Goal: Task Accomplishment & Management: Use online tool/utility

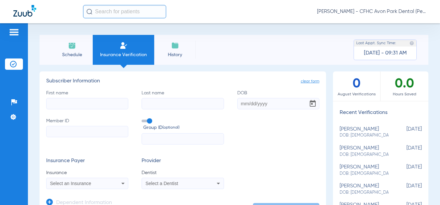
click at [95, 104] on input "First name" at bounding box center [87, 103] width 82 height 11
type input "[PERSON_NAME]"
type input "[DATE]"
click at [90, 132] on input "Member ID" at bounding box center [87, 131] width 82 height 11
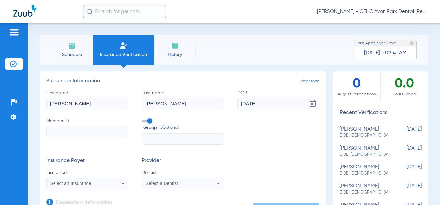
paste input "9543778779"
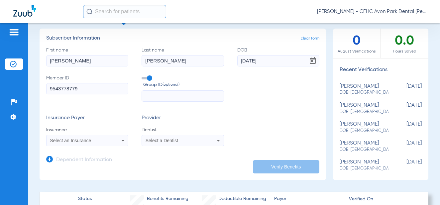
scroll to position [66, 0]
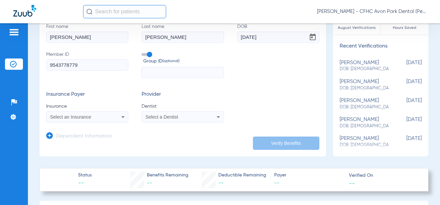
type input "9543778779"
click at [97, 118] on div "Select an Insurance" at bounding box center [80, 117] width 60 height 5
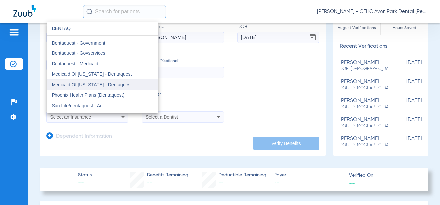
scroll to position [17, 0]
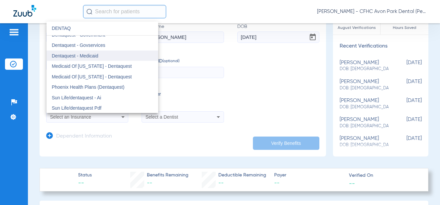
type input "DENTAQ"
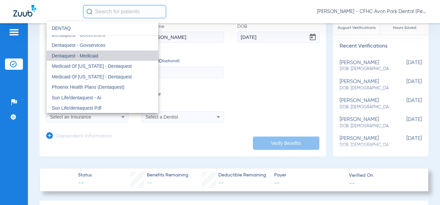
click at [104, 57] on mat-option "Dentaquest - Medicaid" at bounding box center [103, 56] width 112 height 11
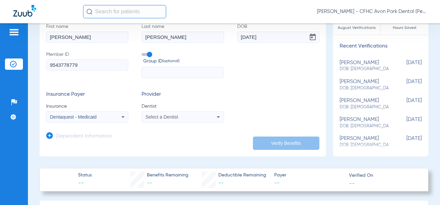
click at [106, 119] on div "Dentaquest - Medicaid" at bounding box center [80, 117] width 60 height 5
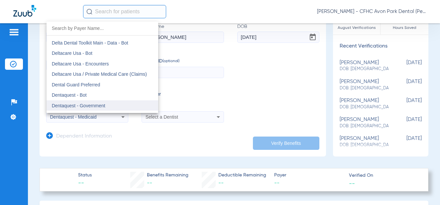
scroll to position [1933, 0]
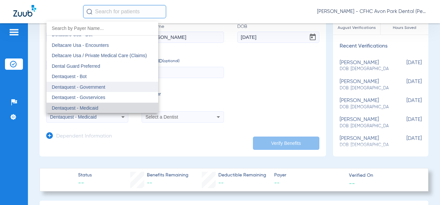
click at [109, 88] on mat-option "Dentaquest - Government" at bounding box center [103, 87] width 112 height 11
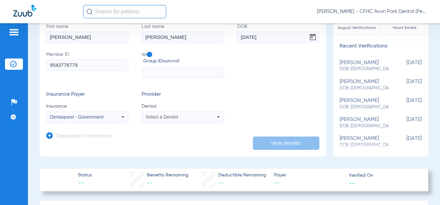
click at [203, 119] on div "Select a Dentist" at bounding box center [182, 117] width 81 height 8
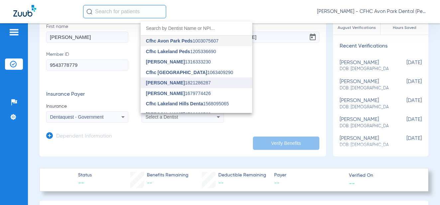
click at [186, 79] on mat-option "[PERSON_NAME] 1821286287" at bounding box center [197, 82] width 112 height 11
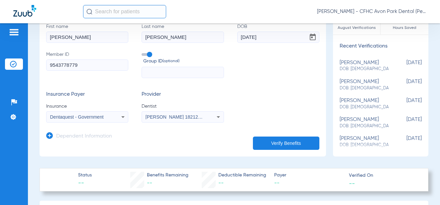
click at [262, 142] on button "Verify Benefits" at bounding box center [286, 143] width 66 height 13
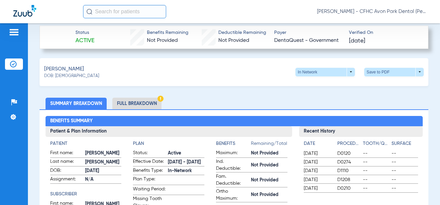
scroll to position [199, 0]
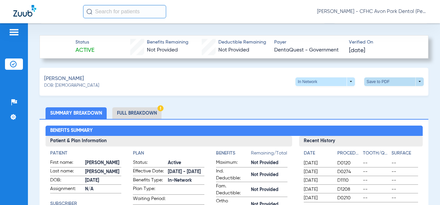
click at [379, 77] on span at bounding box center [394, 81] width 60 height 9
click at [344, 95] on span "Save to PDF" at bounding box center [339, 94] width 26 height 5
drag, startPoint x: 432, startPoint y: 109, endPoint x: 400, endPoint y: 59, distance: 58.7
click at [431, 109] on div "Schedule Insurance Verification History Last Appt. Sync Time: [DATE] - 09:41 AM…" at bounding box center [234, 114] width 412 height 182
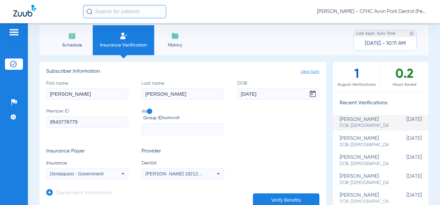
scroll to position [0, 0]
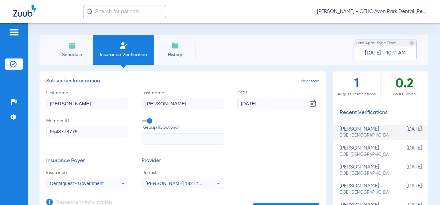
click at [56, 47] on li "Schedule" at bounding box center [72, 50] width 42 height 30
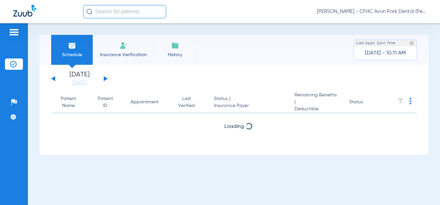
click at [122, 56] on span "Insurance Verification" at bounding box center [124, 55] width 52 height 7
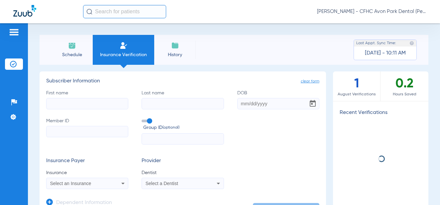
click at [101, 133] on input "Member ID" at bounding box center [87, 131] width 82 height 11
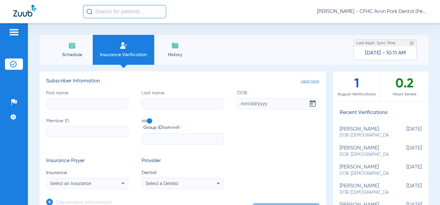
paste input "9607759354"
type input "9607759354"
click at [103, 103] on input "First name" at bounding box center [87, 103] width 82 height 11
type input "[GEOGRAPHIC_DATA]"
type input "[PERSON_NAME]"
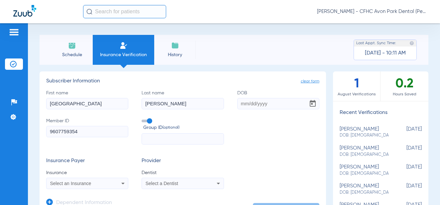
type input "4"
type input "[DATE]"
click at [238, 159] on div "Insurance Payer Insurance Select an Insurance Provider Dentist Select a Dentist" at bounding box center [182, 173] width 273 height 31
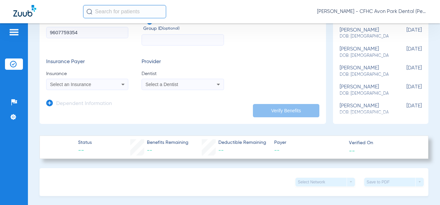
scroll to position [100, 0]
click at [88, 83] on span "Select an Insurance" at bounding box center [70, 83] width 41 height 5
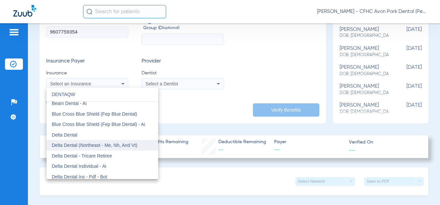
scroll to position [0, 0]
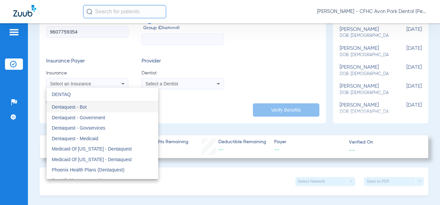
type input "DENTAQ"
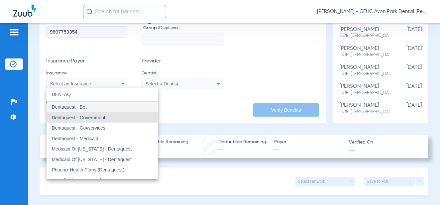
click at [116, 121] on mat-option "Dentaquest - Government" at bounding box center [103, 117] width 112 height 11
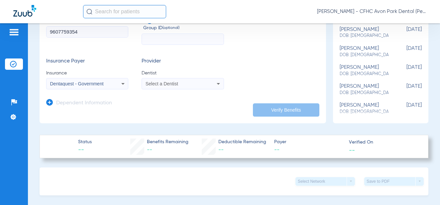
click at [171, 81] on span "Select a Dentist" at bounding box center [162, 83] width 33 height 5
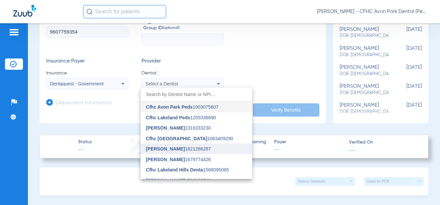
click at [183, 151] on mat-option "[PERSON_NAME] 1821286287" at bounding box center [197, 149] width 112 height 11
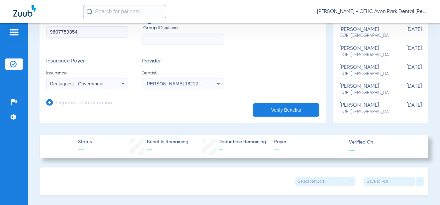
click at [260, 113] on button "Verify Benefits" at bounding box center [286, 109] width 66 height 13
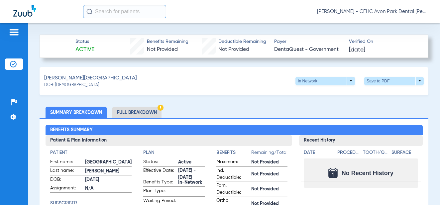
scroll to position [199, 0]
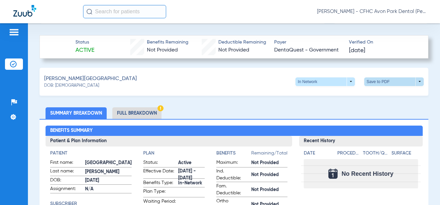
click at [370, 81] on span at bounding box center [394, 81] width 60 height 9
click at [323, 94] on button "insert_drive_file Save to PDF" at bounding box center [332, 93] width 50 height 13
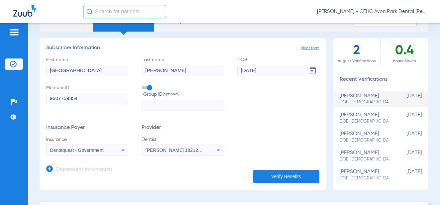
scroll to position [0, 0]
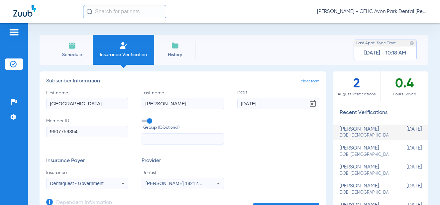
click at [77, 42] on li "Schedule" at bounding box center [72, 50] width 42 height 30
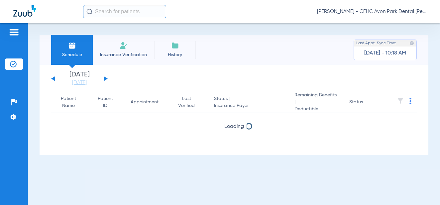
click at [125, 55] on span "Insurance Verification" at bounding box center [124, 55] width 52 height 7
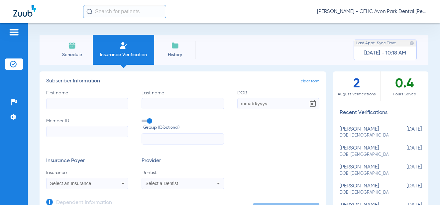
click at [105, 101] on input "First name" at bounding box center [87, 103] width 82 height 11
type input "KAIDEN"
type input "[PERSON_NAME]"
click at [257, 105] on input "DOB" at bounding box center [278, 103] width 82 height 11
type input "[DATE]"
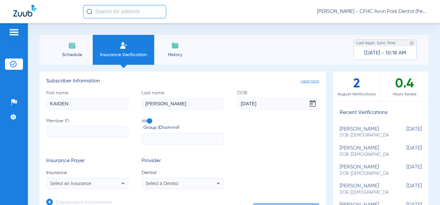
click at [71, 188] on mat-select "Select an Insurance" at bounding box center [87, 183] width 82 height 11
click at [75, 183] on span "Select an Insurance" at bounding box center [70, 183] width 41 height 5
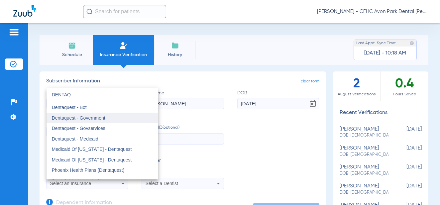
type input "DENTAQ"
click at [95, 117] on span "Dentaquest - Government" at bounding box center [79, 117] width 54 height 5
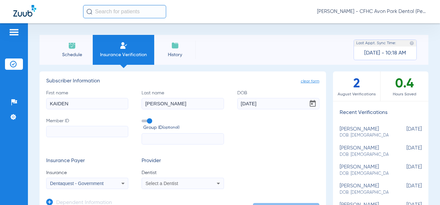
click at [168, 180] on div "Select a Dentist" at bounding box center [182, 183] width 81 height 8
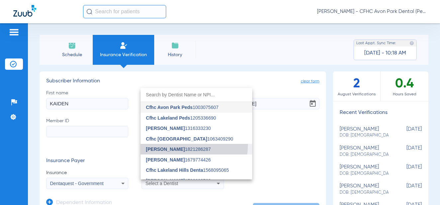
click at [184, 145] on mat-option "[PERSON_NAME] 1821286287" at bounding box center [197, 149] width 112 height 11
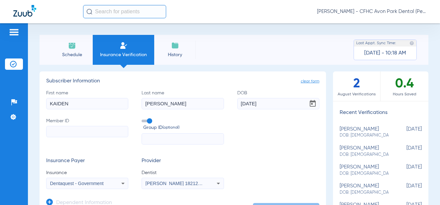
scroll to position [66, 0]
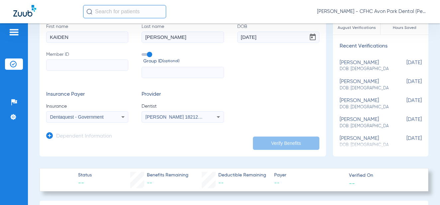
click at [196, 74] on input "text" at bounding box center [183, 72] width 82 height 11
click at [111, 65] on input "Member ID" at bounding box center [87, 65] width 82 height 11
paste input "9556887296"
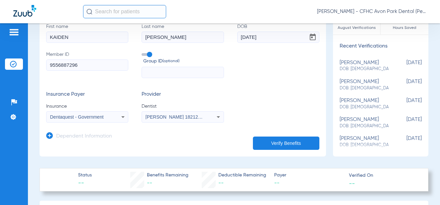
type input "9556887296"
click at [288, 143] on button "Verify Benefits" at bounding box center [286, 143] width 66 height 13
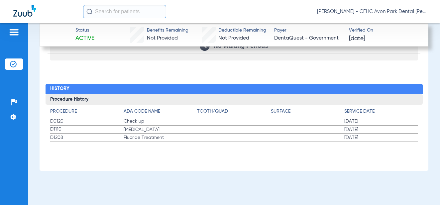
scroll to position [866, 0]
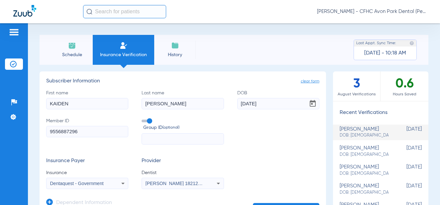
scroll to position [166, 0]
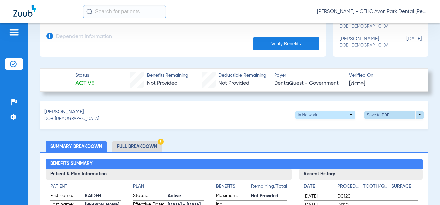
click at [409, 111] on span at bounding box center [394, 115] width 60 height 9
click at [329, 134] on div "insert_drive_file Save to PDF" at bounding box center [332, 127] width 51 height 14
click at [371, 115] on span at bounding box center [394, 115] width 60 height 9
click at [332, 126] on span "Save to PDF" at bounding box center [339, 127] width 26 height 5
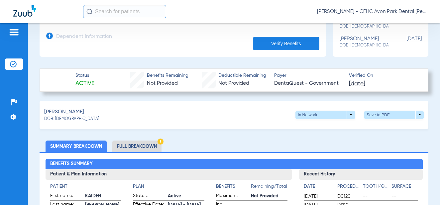
click at [342, 142] on ul "Summary Breakdown Full Breakdown" at bounding box center [234, 147] width 389 height 12
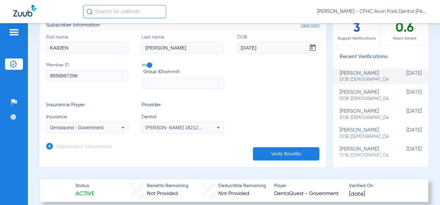
scroll to position [0, 0]
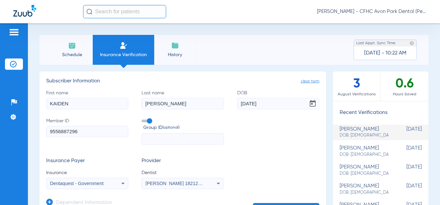
click at [59, 44] on li "Schedule" at bounding box center [72, 50] width 42 height 30
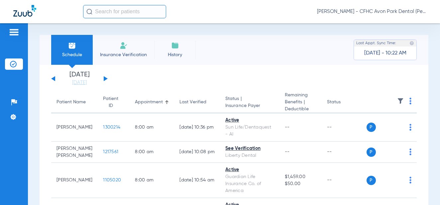
click at [130, 50] on li "Insurance Verification" at bounding box center [123, 50] width 61 height 30
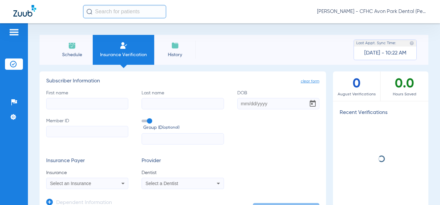
click at [108, 106] on input "First name" at bounding box center [87, 103] width 82 height 11
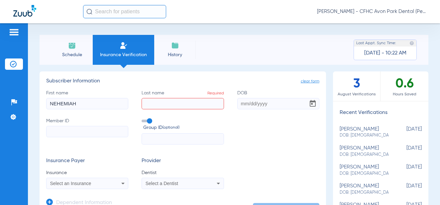
click at [108, 106] on input "NEHEMIAH" at bounding box center [87, 103] width 82 height 11
click at [108, 106] on input "NEHEMIAHHARRIS" at bounding box center [87, 103] width 82 height 11
type input "NEHEMIAH"
type input "[PERSON_NAME]"
type input "[DATE]"
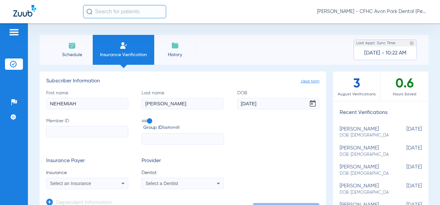
click at [88, 136] on input "Member ID" at bounding box center [87, 131] width 82 height 11
paste input "9606759024"
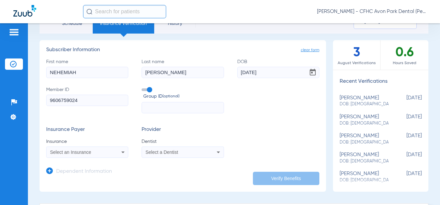
scroll to position [66, 0]
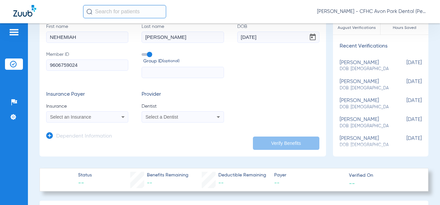
type input "9606759024"
click at [104, 121] on div "Select an Insurance" at bounding box center [87, 117] width 81 height 8
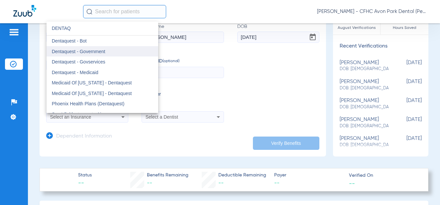
type input "DENTAQ"
click at [126, 48] on mat-option "Dentaquest - Government" at bounding box center [103, 51] width 112 height 11
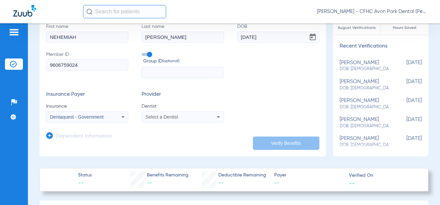
click at [201, 119] on div "Select a Dentist" at bounding box center [182, 117] width 81 height 8
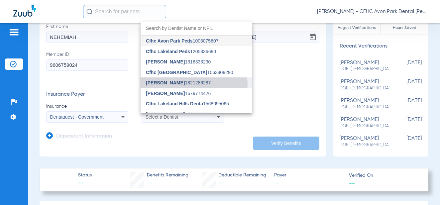
click at [192, 85] on span "[PERSON_NAME] 1821286287" at bounding box center [178, 82] width 65 height 5
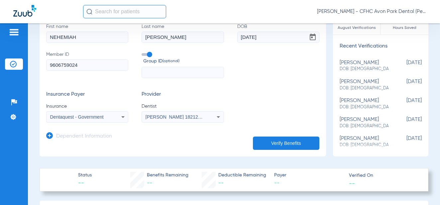
click at [296, 147] on button "Verify Benefits" at bounding box center [286, 143] width 66 height 13
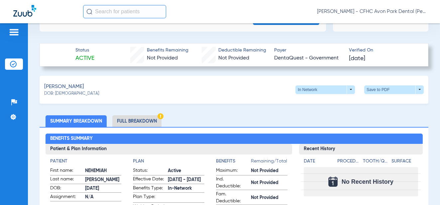
scroll to position [133, 0]
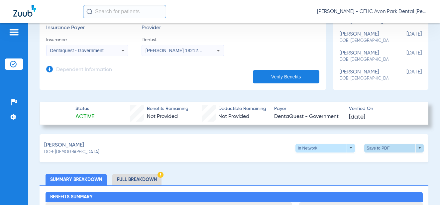
click at [376, 150] on span at bounding box center [394, 148] width 60 height 9
click at [324, 158] on button "insert_drive_file Save to PDF" at bounding box center [332, 160] width 50 height 13
click at [105, 86] on app-manual-verification-form "clear form Subscriber Information First name [PERSON_NAME] Last name [PERSON_NA…" at bounding box center [183, 15] width 287 height 152
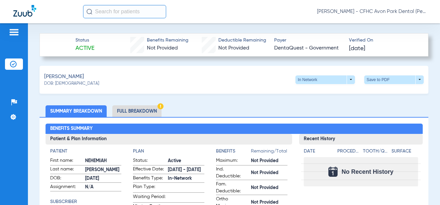
scroll to position [199, 0]
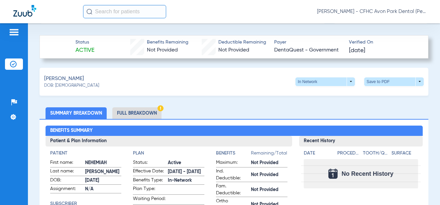
click at [417, 117] on ul "Summary Breakdown Full Breakdown" at bounding box center [234, 113] width 389 height 12
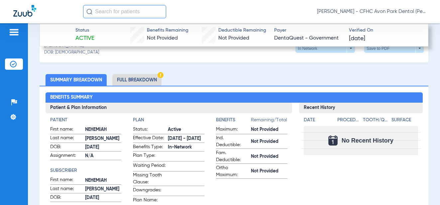
scroll to position [0, 0]
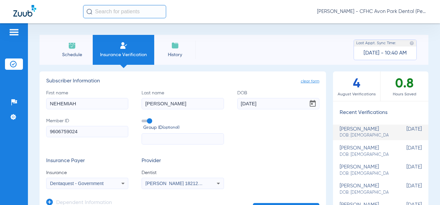
click at [71, 52] on span "Schedule" at bounding box center [72, 55] width 32 height 7
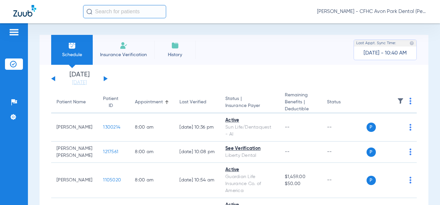
click at [127, 51] on li "Insurance Verification" at bounding box center [123, 50] width 61 height 30
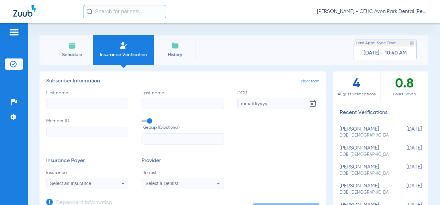
click at [81, 130] on input "Member ID" at bounding box center [87, 131] width 82 height 11
paste input "9475316973"
type input "9475316973"
click at [92, 105] on input "First name" at bounding box center [87, 103] width 82 height 11
type input "[PERSON_NAME]"
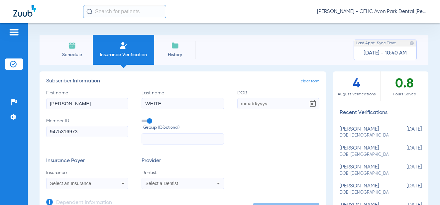
type input "WHITE"
type input "[DATE]"
click at [80, 177] on app-form-autocomplete "Insurance Select an Insurance" at bounding box center [87, 180] width 82 height 20
click at [79, 183] on span "Select an Insurance" at bounding box center [70, 183] width 41 height 5
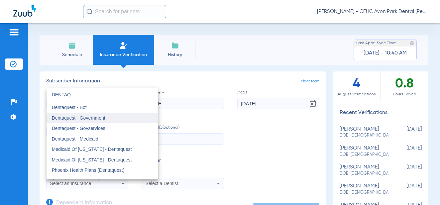
type input "DENTAQ"
click at [102, 121] on mat-option "Dentaquest - Government" at bounding box center [103, 118] width 112 height 11
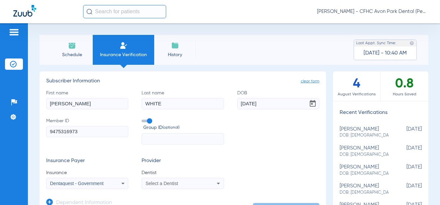
click at [169, 183] on span "Select a Dentist" at bounding box center [162, 183] width 33 height 5
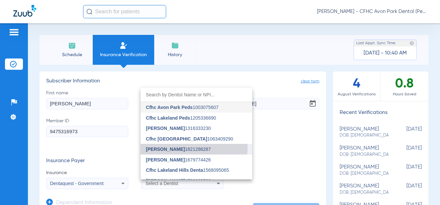
click at [178, 147] on span "[PERSON_NAME]" at bounding box center [165, 149] width 39 height 5
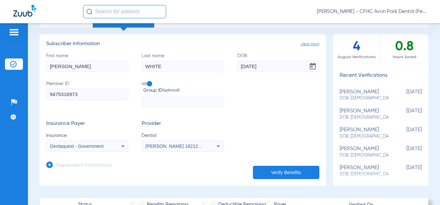
scroll to position [66, 0]
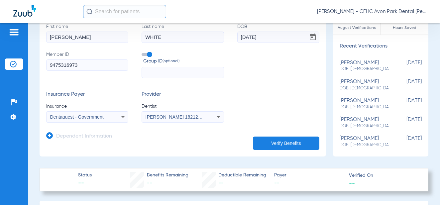
click at [292, 139] on button "Verify Benefits" at bounding box center [286, 143] width 66 height 13
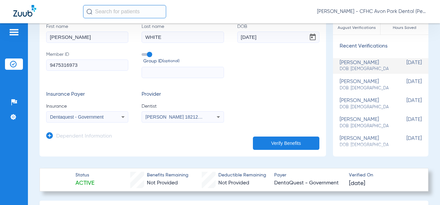
click at [318, 104] on app-manual-verification-form "clear form Subscriber Information First name [PERSON_NAME] name WHITE DOB [DEMO…" at bounding box center [183, 81] width 287 height 152
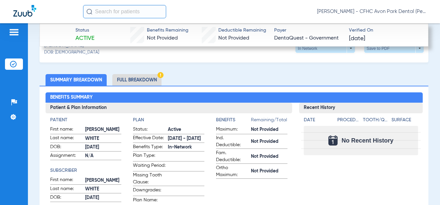
scroll to position [266, 0]
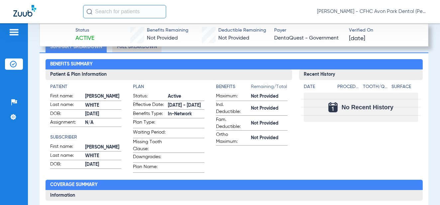
click at [417, 113] on div "Date Procedure Tooth/Quad Surface No Recent History" at bounding box center [360, 101] width 123 height 42
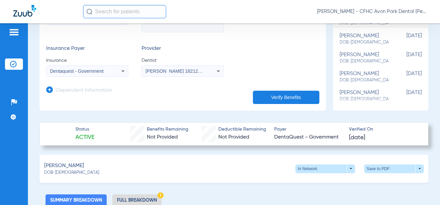
scroll to position [66, 0]
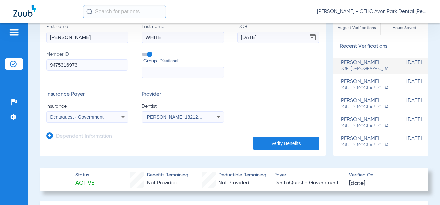
click at [426, 110] on div "Schedule Insurance Verification History Last Appt. Sync Time: [DATE] - 10:40 AM…" at bounding box center [234, 114] width 412 height 182
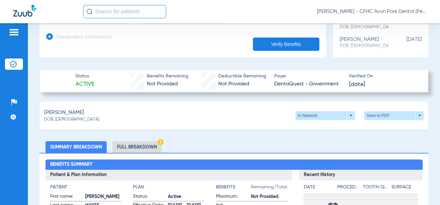
scroll to position [166, 0]
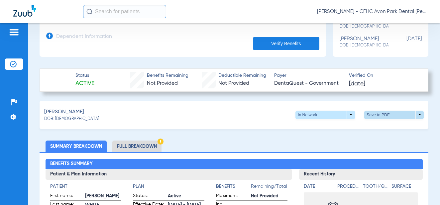
click at [380, 114] on span at bounding box center [394, 115] width 60 height 9
click at [338, 125] on span "Save to PDF" at bounding box center [339, 127] width 26 height 5
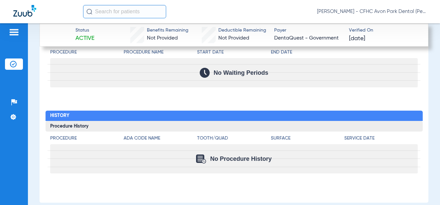
scroll to position [871, 0]
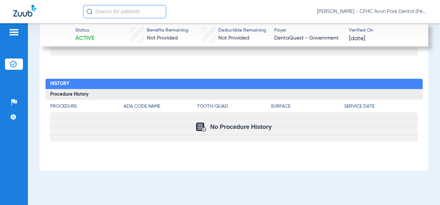
drag, startPoint x: 263, startPoint y: 186, endPoint x: 221, endPoint y: 62, distance: 131.0
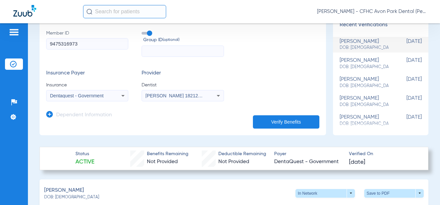
scroll to position [0, 0]
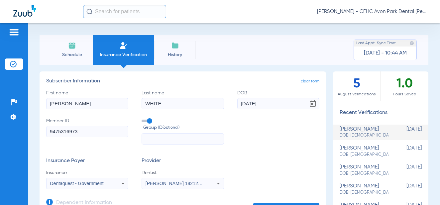
click at [68, 58] on span "Schedule" at bounding box center [72, 55] width 32 height 7
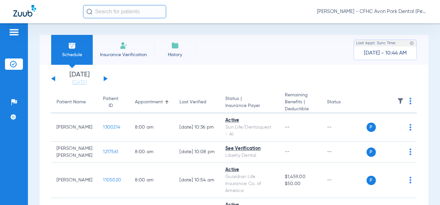
click at [122, 57] on span "Insurance Verification" at bounding box center [124, 55] width 52 height 7
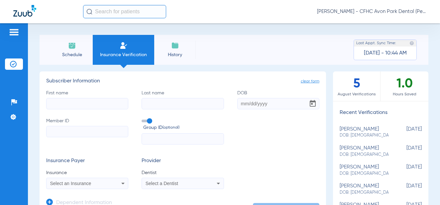
click at [99, 104] on input "First name" at bounding box center [87, 103] width 82 height 11
type input "NAUDIA"
click at [161, 102] on input "Last name" at bounding box center [183, 103] width 82 height 11
type input "[PERSON_NAME]"
type input "[DATE]"
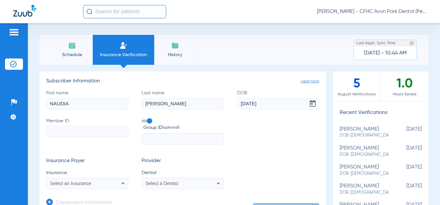
click at [114, 132] on input "Member ID" at bounding box center [87, 131] width 82 height 11
paste input "9506697205"
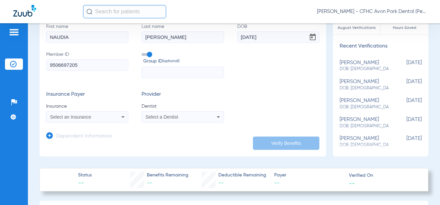
type input "9506697205"
click at [112, 117] on div "Select an Insurance" at bounding box center [87, 117] width 81 height 8
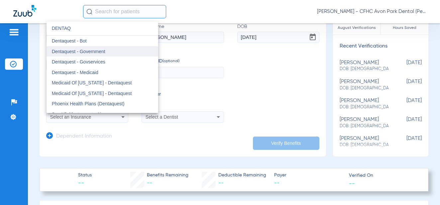
type input "DENTAQ"
click at [96, 53] on span "Dentaquest - Government" at bounding box center [79, 51] width 54 height 5
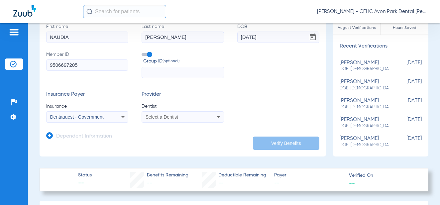
click at [164, 117] on span "Select a Dentist" at bounding box center [162, 116] width 33 height 5
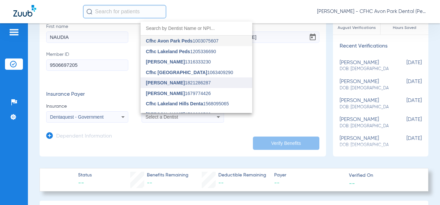
click at [205, 80] on span "[PERSON_NAME] 1821286287" at bounding box center [178, 82] width 65 height 5
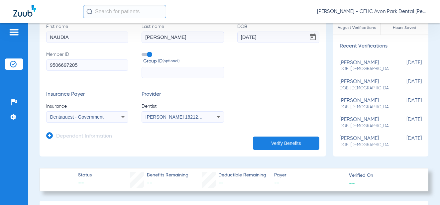
click at [277, 143] on button "Verify Benefits" at bounding box center [286, 143] width 66 height 13
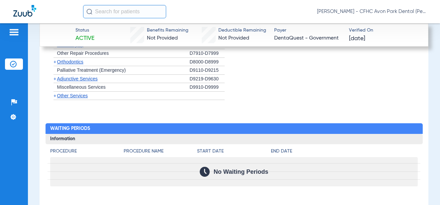
scroll to position [891, 0]
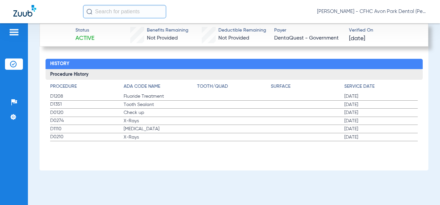
click at [85, 197] on div "Schedule Insurance Verification History Last Appt. Sync Time: [DATE] - 10:44 AM…" at bounding box center [234, 114] width 412 height 182
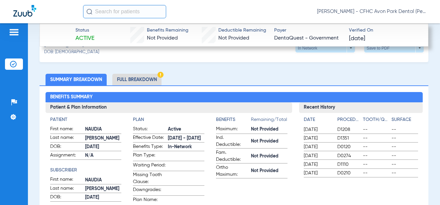
scroll to position [193, 0]
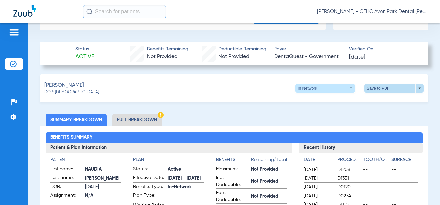
click at [391, 84] on span at bounding box center [394, 88] width 16 height 16
click at [316, 102] on mat-icon "insert_drive_file" at bounding box center [317, 101] width 8 height 8
click at [106, 91] on div "[PERSON_NAME] DOB: [DEMOGRAPHIC_DATA] In Network arrow_drop_down Save to PDF ar…" at bounding box center [234, 88] width 389 height 28
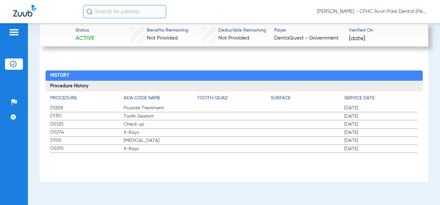
scroll to position [891, 0]
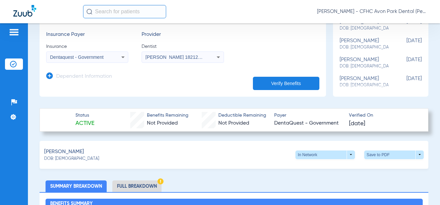
scroll to position [0, 0]
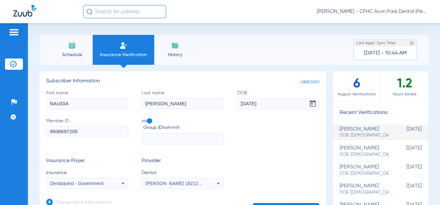
click at [64, 38] on li "Schedule" at bounding box center [72, 50] width 42 height 30
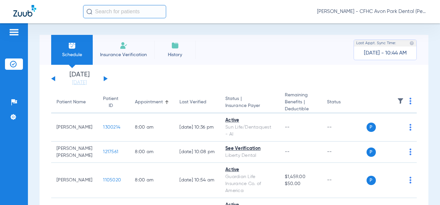
click at [133, 52] on span "Insurance Verification" at bounding box center [124, 55] width 52 height 7
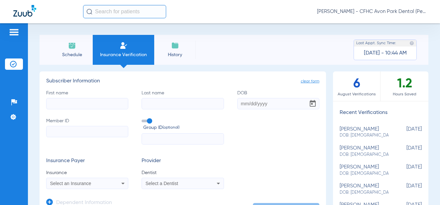
click at [103, 106] on input "First name" at bounding box center [87, 103] width 82 height 11
type input "[PERSON_NAME]"
type input "HALL"
type input "[DATE]"
click at [109, 132] on input "Member ID" at bounding box center [87, 131] width 82 height 11
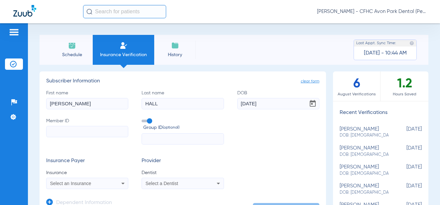
paste input "9608328535"
type input "9608328535"
click at [83, 179] on mat-select "Select an Insurance" at bounding box center [87, 183] width 82 height 11
click at [82, 183] on span "Select an Insurance" at bounding box center [70, 183] width 41 height 5
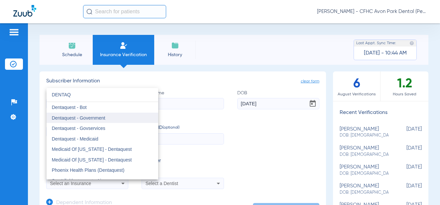
type input "DENTAQ"
click at [105, 122] on mat-option "Dentaquest - Government" at bounding box center [103, 118] width 112 height 11
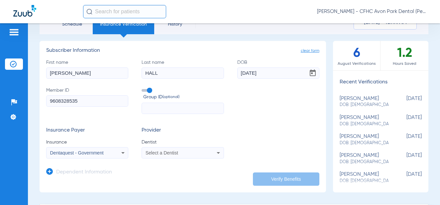
scroll to position [66, 0]
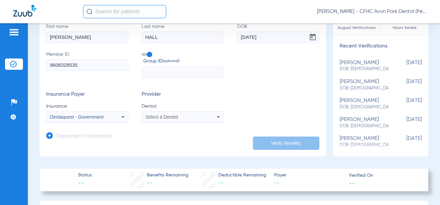
click at [185, 121] on mat-select "Select a Dentist" at bounding box center [183, 116] width 82 height 11
click at [188, 117] on div "Select a Dentist" at bounding box center [176, 117] width 60 height 5
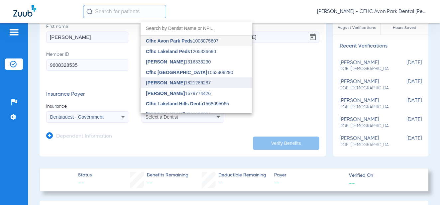
click at [184, 85] on mat-option "[PERSON_NAME] 1821286287" at bounding box center [197, 82] width 112 height 11
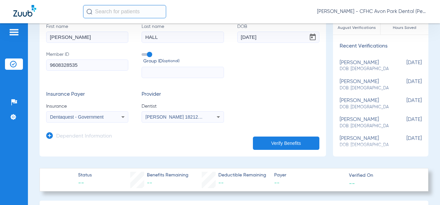
click at [293, 145] on button "Verify Benefits" at bounding box center [286, 143] width 66 height 13
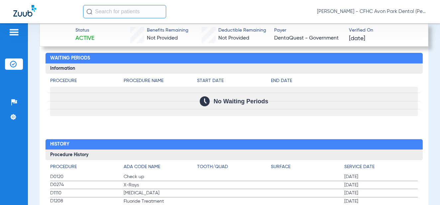
scroll to position [874, 0]
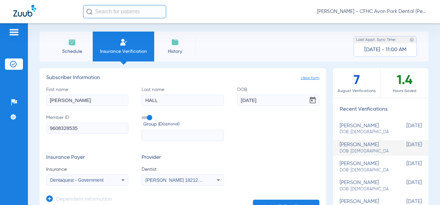
scroll to position [0, 0]
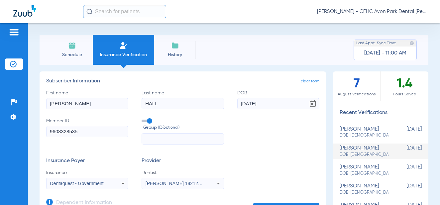
click at [62, 49] on li "Schedule" at bounding box center [72, 50] width 42 height 30
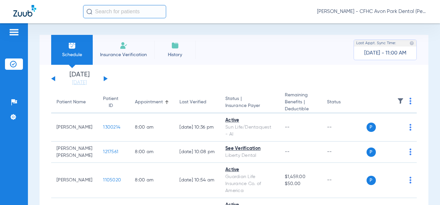
click at [127, 53] on span "Insurance Verification" at bounding box center [124, 55] width 52 height 7
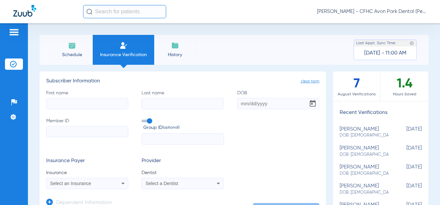
click at [87, 103] on input "First name" at bounding box center [87, 103] width 82 height 11
type input "HAVERDEE"
type input "HALL"
type input "[DATE]"
click at [84, 127] on input "Member ID" at bounding box center [87, 131] width 82 height 11
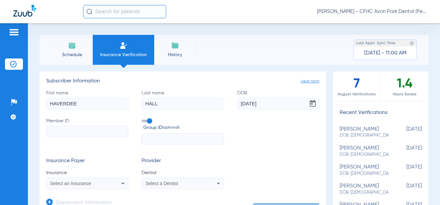
paste input "9539882605"
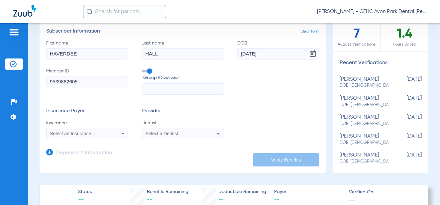
scroll to position [133, 0]
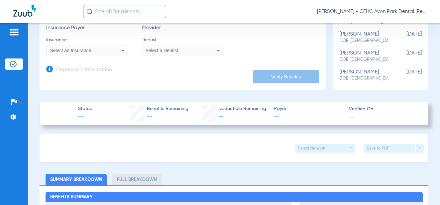
type input "9539882605"
click at [109, 51] on div "Select an Insurance" at bounding box center [87, 51] width 81 height 8
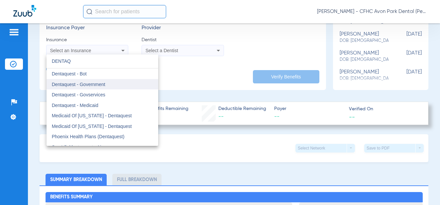
type input "DENTAQ"
click at [92, 87] on mat-option "Dentaquest - Government" at bounding box center [103, 84] width 112 height 11
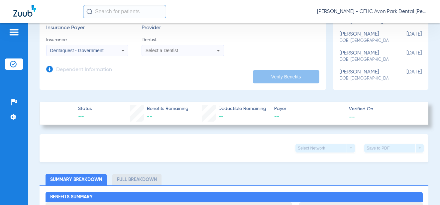
click at [190, 51] on div "Select a Dentist" at bounding box center [176, 50] width 60 height 5
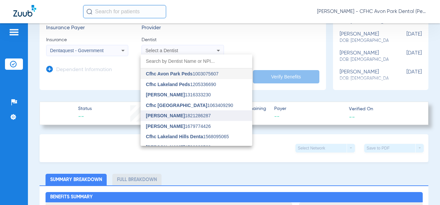
click at [186, 115] on span "[PERSON_NAME] 1821286287" at bounding box center [178, 115] width 65 height 5
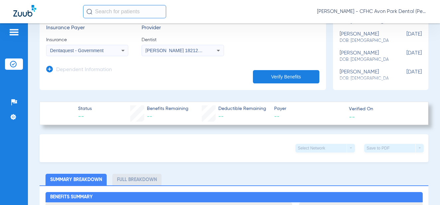
click at [297, 74] on button "Verify Benefits" at bounding box center [286, 76] width 66 height 13
drag, startPoint x: 417, startPoint y: 99, endPoint x: 412, endPoint y: 97, distance: 5.4
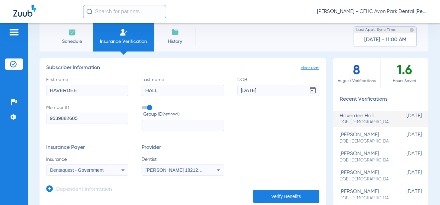
scroll to position [0, 0]
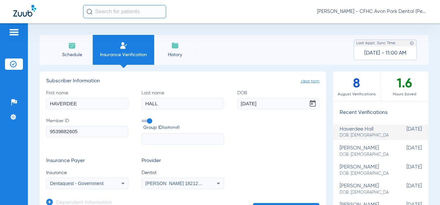
click at [64, 48] on li "Schedule" at bounding box center [72, 50] width 42 height 30
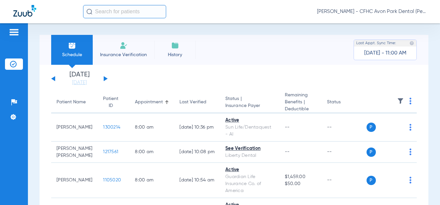
click at [125, 51] on li "Insurance Verification" at bounding box center [123, 50] width 61 height 30
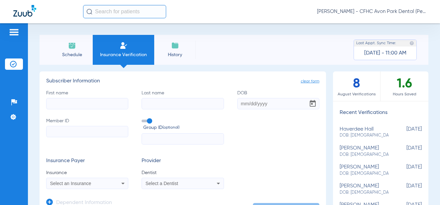
click at [257, 189] on app-dependent-form "Dependent Information" at bounding box center [182, 200] width 273 height 22
click at [172, 106] on input "Last name" at bounding box center [183, 103] width 82 height 11
paste input "[PERSON_NAME]"
type input "[PERSON_NAME]"
click at [92, 108] on input "First name" at bounding box center [87, 103] width 82 height 11
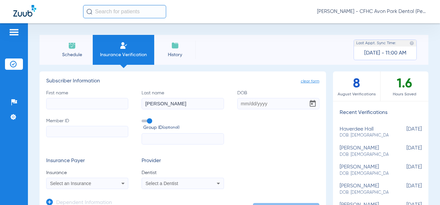
paste input "[PERSON_NAME]"
type input "[PERSON_NAME]"
click at [77, 125] on label "Member ID" at bounding box center [87, 131] width 82 height 27
click at [77, 126] on input "Member ID" at bounding box center [87, 131] width 82 height 11
click at [79, 127] on input "Member ID" at bounding box center [87, 131] width 82 height 11
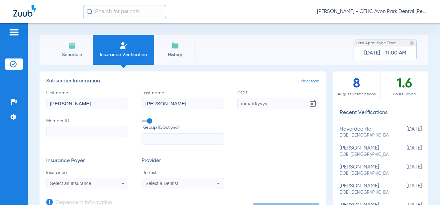
paste input "9604300563"
type input "9604300563"
click at [93, 182] on div "Select an Insurance" at bounding box center [80, 183] width 60 height 5
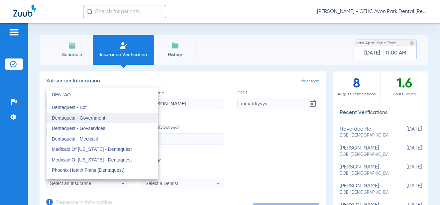
type input "DENTAQ"
click at [105, 116] on span "Dentaquest - Government" at bounding box center [79, 117] width 54 height 5
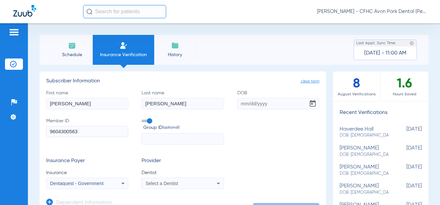
click at [168, 185] on span "Select a Dentist" at bounding box center [162, 183] width 33 height 5
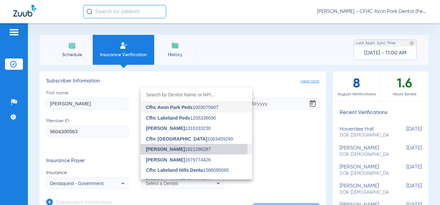
click at [187, 148] on span "[PERSON_NAME] 1821286287" at bounding box center [178, 149] width 65 height 5
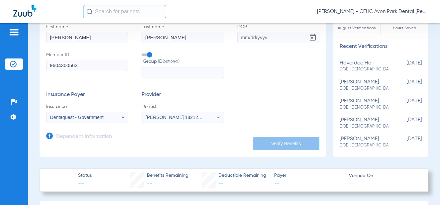
scroll to position [66, 0]
click at [281, 121] on div "Insurance Payer Insurance Dentaquest - Government Provider Dentist [PERSON_NAME…" at bounding box center [182, 106] width 273 height 31
click at [93, 65] on input "9604300563" at bounding box center [87, 65] width 82 height 11
click at [169, 73] on input "text" at bounding box center [183, 72] width 82 height 11
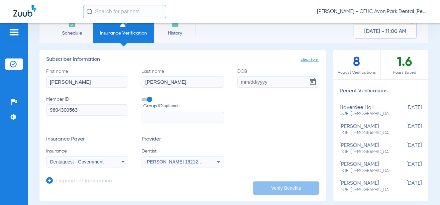
scroll to position [0, 0]
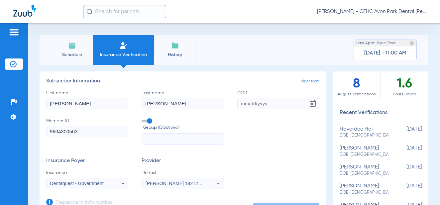
click at [242, 105] on input "DOB" at bounding box center [278, 103] width 82 height 11
type input "[DATE]"
click at [180, 144] on input "text" at bounding box center [183, 138] width 82 height 11
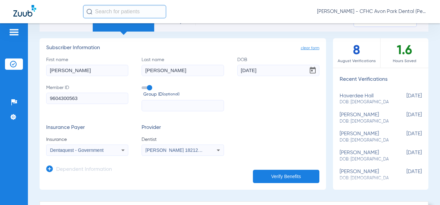
click at [273, 173] on button "Verify Benefits" at bounding box center [286, 176] width 66 height 13
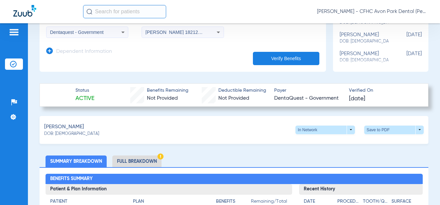
scroll to position [0, 0]
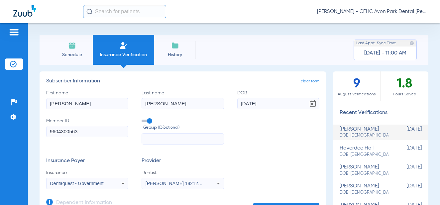
click at [76, 52] on span "Schedule" at bounding box center [72, 55] width 32 height 7
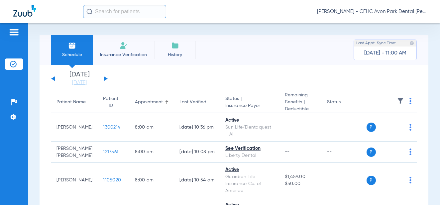
click at [114, 51] on li "Insurance Verification" at bounding box center [123, 50] width 61 height 30
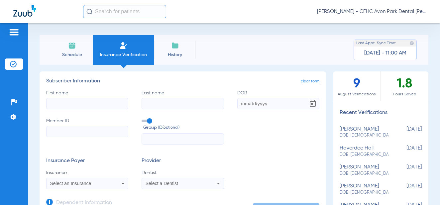
click at [93, 132] on input "Member ID" at bounding box center [87, 131] width 82 height 11
paste input "9614825995"
type input "9614825995"
click at [104, 104] on input "First name" at bounding box center [87, 103] width 82 height 11
paste input "JAELYNN"
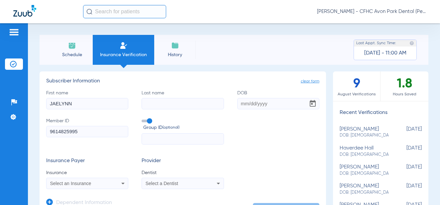
type input "JAELYNN"
click at [189, 106] on input "Last name" at bounding box center [183, 103] width 82 height 11
paste input "[PERSON_NAME]"
type input "[PERSON_NAME]"
click at [244, 104] on input "DOB" at bounding box center [278, 103] width 82 height 11
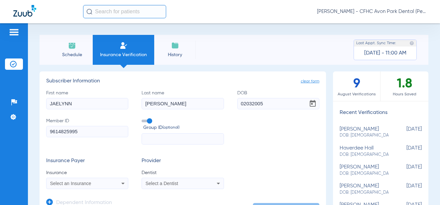
type input "[DATE]"
click at [76, 185] on span "Select an Insurance" at bounding box center [70, 183] width 41 height 5
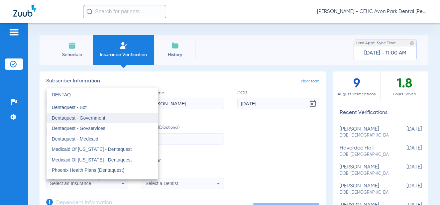
type input "DENTAQ"
drag, startPoint x: 105, startPoint y: 117, endPoint x: 112, endPoint y: 117, distance: 7.0
click at [105, 116] on mat-option "Dentaquest - Government" at bounding box center [103, 118] width 112 height 11
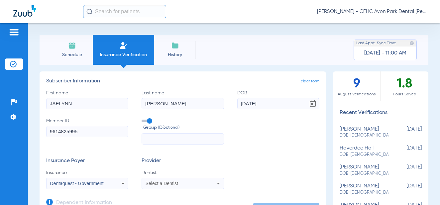
click at [169, 188] on mat-select "Select a Dentist" at bounding box center [183, 183] width 82 height 11
click at [170, 184] on span "Select a Dentist" at bounding box center [162, 183] width 33 height 5
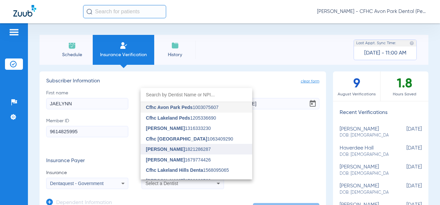
click at [185, 152] on mat-option "[PERSON_NAME] 1821286287" at bounding box center [197, 149] width 112 height 11
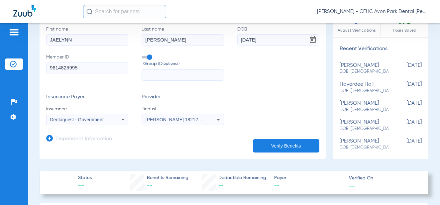
scroll to position [100, 0]
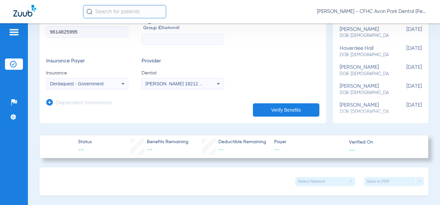
click at [299, 113] on button "Verify Benefits" at bounding box center [286, 109] width 66 height 13
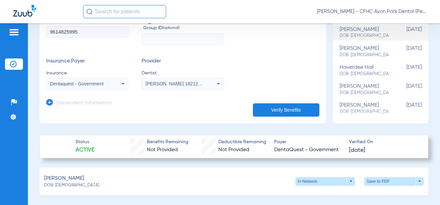
click at [255, 174] on div "[PERSON_NAME]: [DEMOGRAPHIC_DATA] In Network arrow_drop_down Save to PDF arrow_…" at bounding box center [234, 182] width 389 height 28
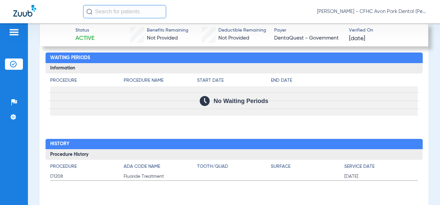
scroll to position [857, 0]
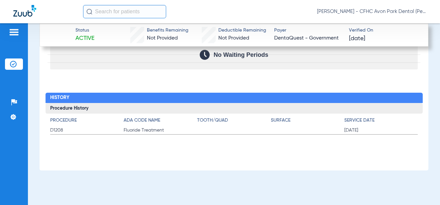
drag, startPoint x: 90, startPoint y: 78, endPoint x: 107, endPoint y: 88, distance: 20.0
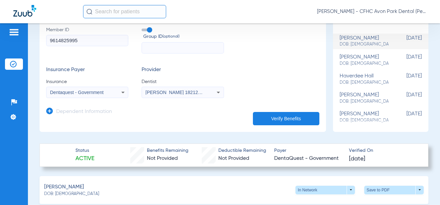
scroll to position [0, 0]
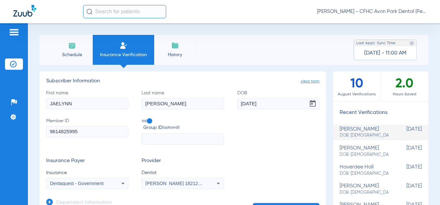
click at [112, 55] on span "Insurance Verification" at bounding box center [124, 55] width 52 height 7
drag, startPoint x: 74, startPoint y: 52, endPoint x: 109, endPoint y: 52, distance: 34.2
click at [74, 52] on span "Schedule" at bounding box center [72, 55] width 32 height 7
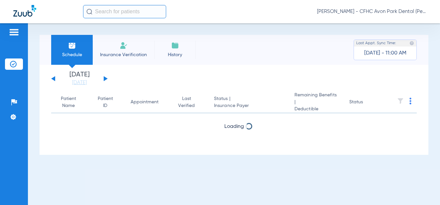
drag, startPoint x: 119, startPoint y: 52, endPoint x: 138, endPoint y: 46, distance: 20.2
click at [119, 52] on span "Insurance Verification" at bounding box center [124, 55] width 52 height 7
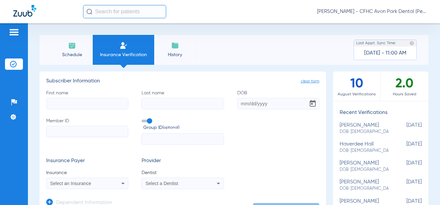
scroll to position [33, 0]
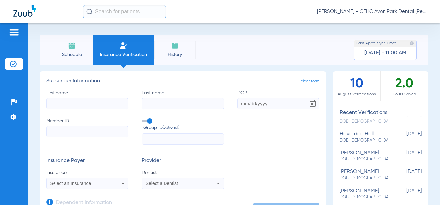
click at [373, 174] on div "[PERSON_NAME] DOB: [DEMOGRAPHIC_DATA]" at bounding box center [364, 175] width 49 height 12
type input "[PERSON_NAME]"
type input "HALL"
type input "[DATE]"
type input "9608328535"
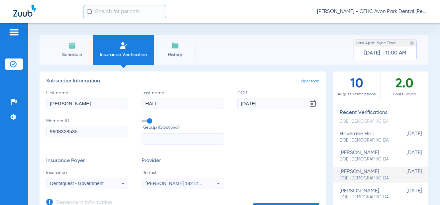
click at [84, 133] on input "9608328535" at bounding box center [87, 131] width 82 height 11
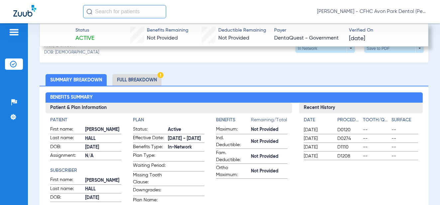
scroll to position [299, 0]
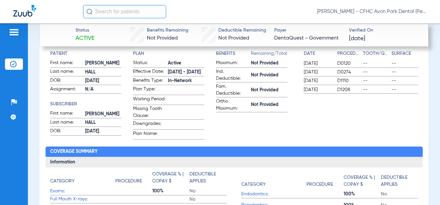
click at [431, 106] on div "Schedule Insurance Verification History Last Appt. Sync Time: [DATE] - 11:00 AM…" at bounding box center [234, 114] width 412 height 182
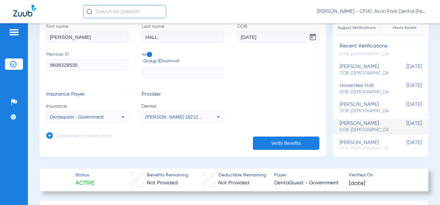
scroll to position [0, 0]
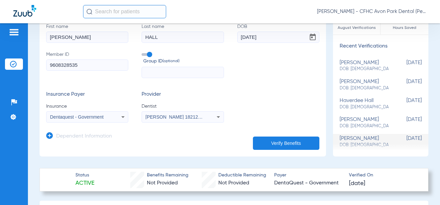
click at [364, 104] on span "DOB: [DEMOGRAPHIC_DATA]" at bounding box center [364, 107] width 49 height 6
type input "HAVERDEE"
type input "[DATE]"
type input "9539882605"
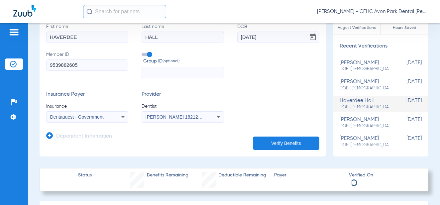
click at [84, 67] on input "9539882605" at bounding box center [87, 65] width 82 height 11
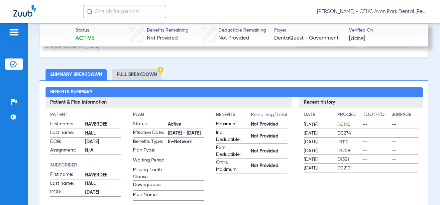
scroll to position [199, 0]
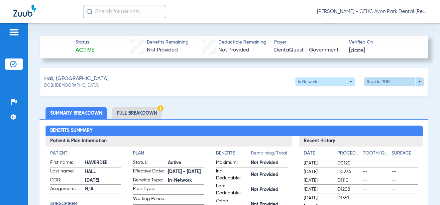
click at [386, 80] on span at bounding box center [394, 82] width 16 height 16
click at [337, 91] on button "insert_drive_file Save to PDF" at bounding box center [332, 93] width 50 height 13
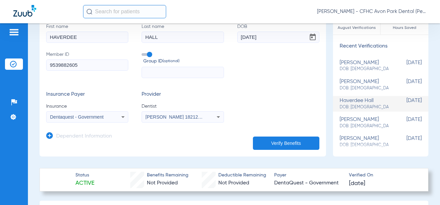
scroll to position [0, 0]
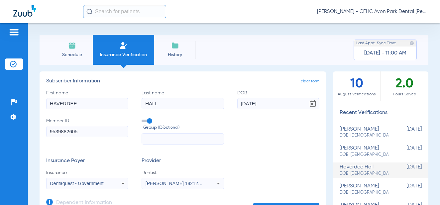
click at [429, 109] on div "Schedule Insurance Verification History Last Appt. Sync Time: [DATE] - 11:00 AM…" at bounding box center [234, 114] width 412 height 182
click at [374, 152] on div "[PERSON_NAME] DOB: [DEMOGRAPHIC_DATA]" at bounding box center [364, 151] width 49 height 12
type input "[PERSON_NAME]"
type input "[DATE]"
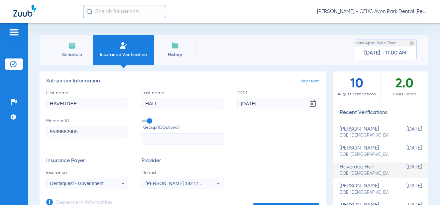
type input "9604300563"
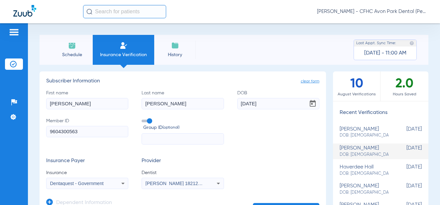
click at [93, 133] on input "9604300563" at bounding box center [87, 131] width 82 height 11
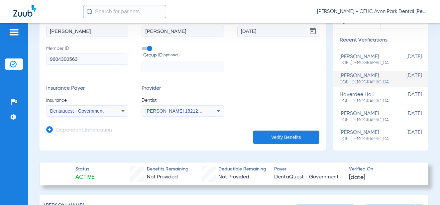
scroll to position [199, 0]
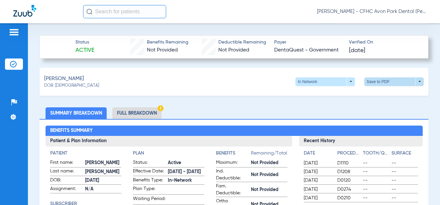
click at [379, 84] on span at bounding box center [394, 81] width 60 height 9
click at [325, 93] on button "insert_drive_file Save to PDF" at bounding box center [332, 93] width 50 height 13
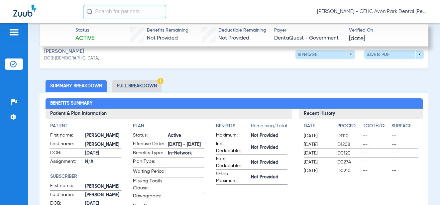
scroll to position [266, 0]
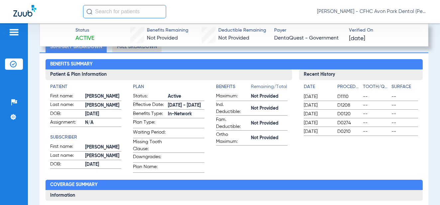
click at [282, 57] on div "Benefits Summary Patient & Plan Information Patient First name: [PERSON_NAME] L…" at bounding box center [234, 180] width 389 height 255
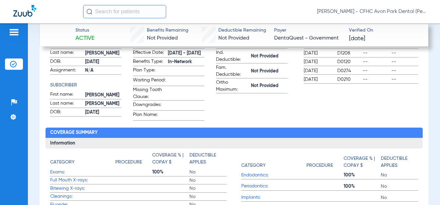
scroll to position [366, 0]
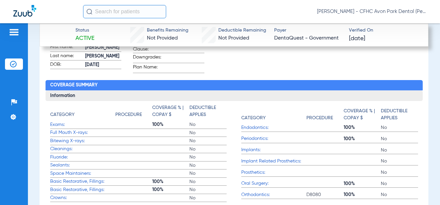
click at [49, 76] on div "Benefits Summary Patient & Plan Information Patient First name: [PERSON_NAME] L…" at bounding box center [234, 80] width 389 height 255
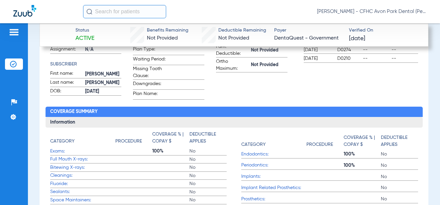
scroll to position [266, 0]
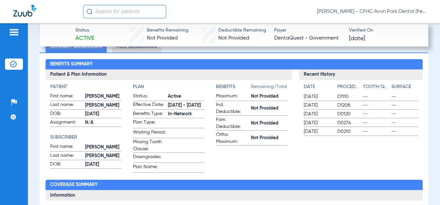
click at [294, 147] on div "Patient & Plan Information Patient First name: [PERSON_NAME] Last name: [PERSON…" at bounding box center [234, 120] width 377 height 103
click at [427, 118] on div "Schedule Insurance Verification History Last Appt. Sync Time: [DATE] - 11:00 AM…" at bounding box center [234, 114] width 412 height 182
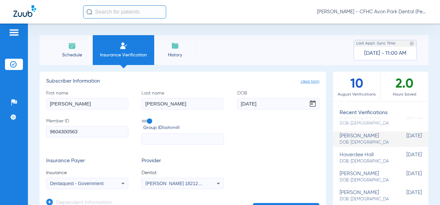
scroll to position [0, 0]
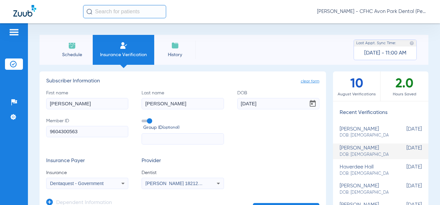
drag, startPoint x: 71, startPoint y: 47, endPoint x: 129, endPoint y: 53, distance: 58.1
click at [71, 47] on img at bounding box center [72, 46] width 8 height 8
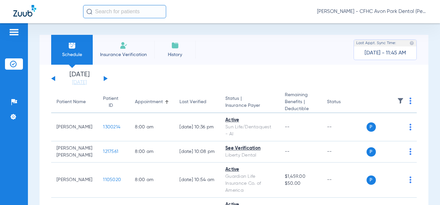
click at [128, 54] on span "Insurance Verification" at bounding box center [124, 55] width 52 height 7
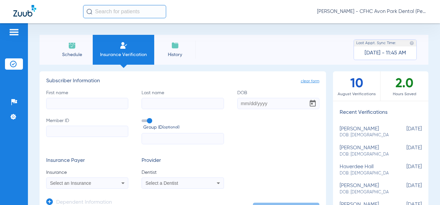
click at [367, 133] on span "DOB: [DEMOGRAPHIC_DATA]" at bounding box center [364, 136] width 49 height 6
type input "JAELYNN"
type input "[PERSON_NAME]"
type input "[DATE]"
type input "9614825995"
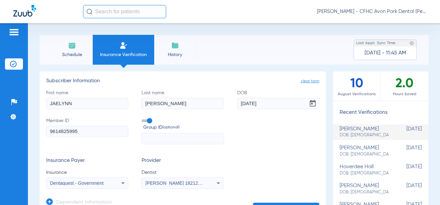
click at [87, 132] on input "9614825995" at bounding box center [87, 131] width 82 height 11
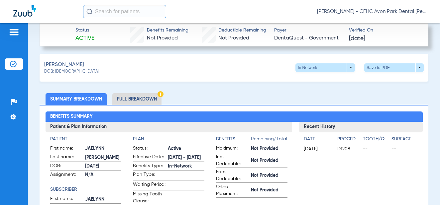
scroll to position [199, 0]
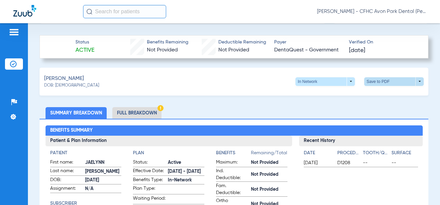
click at [386, 83] on span at bounding box center [394, 82] width 16 height 16
click at [332, 91] on button "insert_drive_file Save to PDF" at bounding box center [332, 93] width 50 height 13
